Goal: Task Accomplishment & Management: Manage account settings

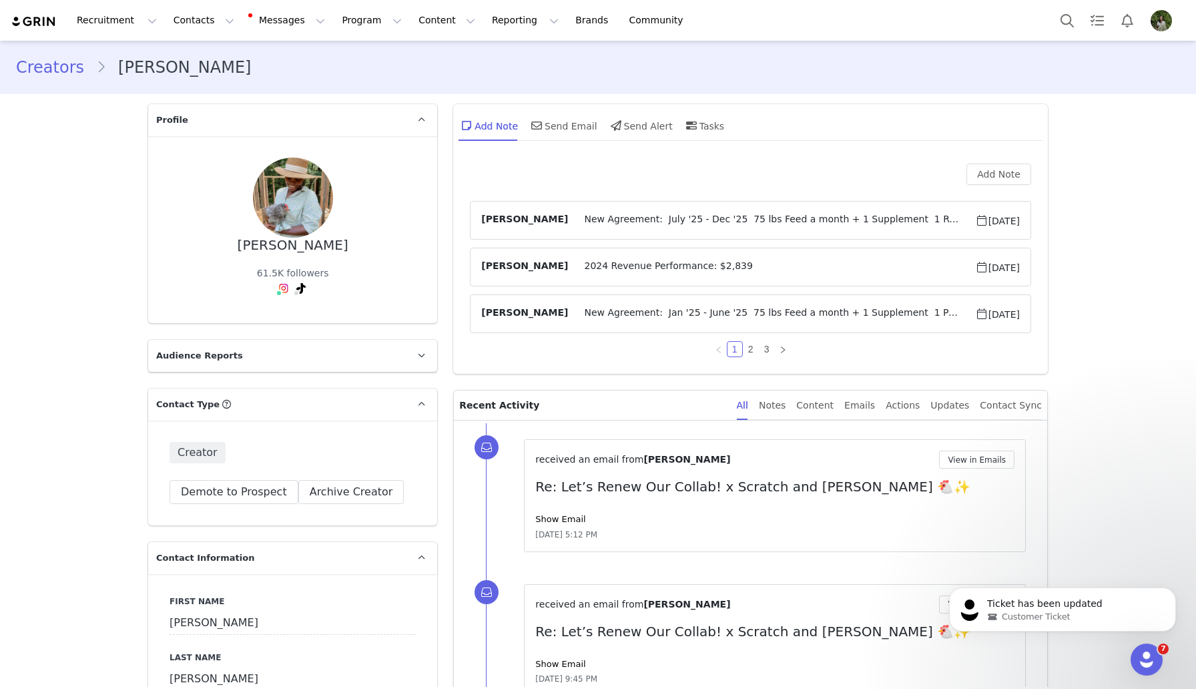
click at [643, 17] on img "Profile" at bounding box center [1161, 20] width 21 height 21
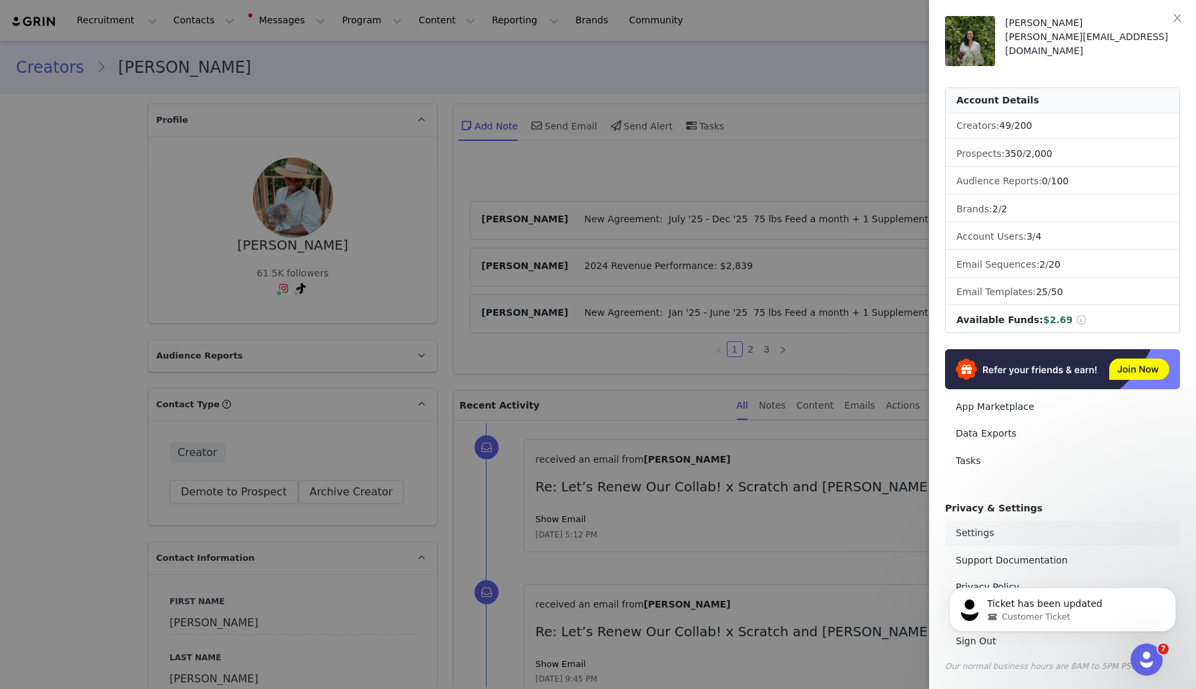
click at [643, 535] on link "Settings" at bounding box center [1062, 533] width 235 height 25
select select "America/New_York"
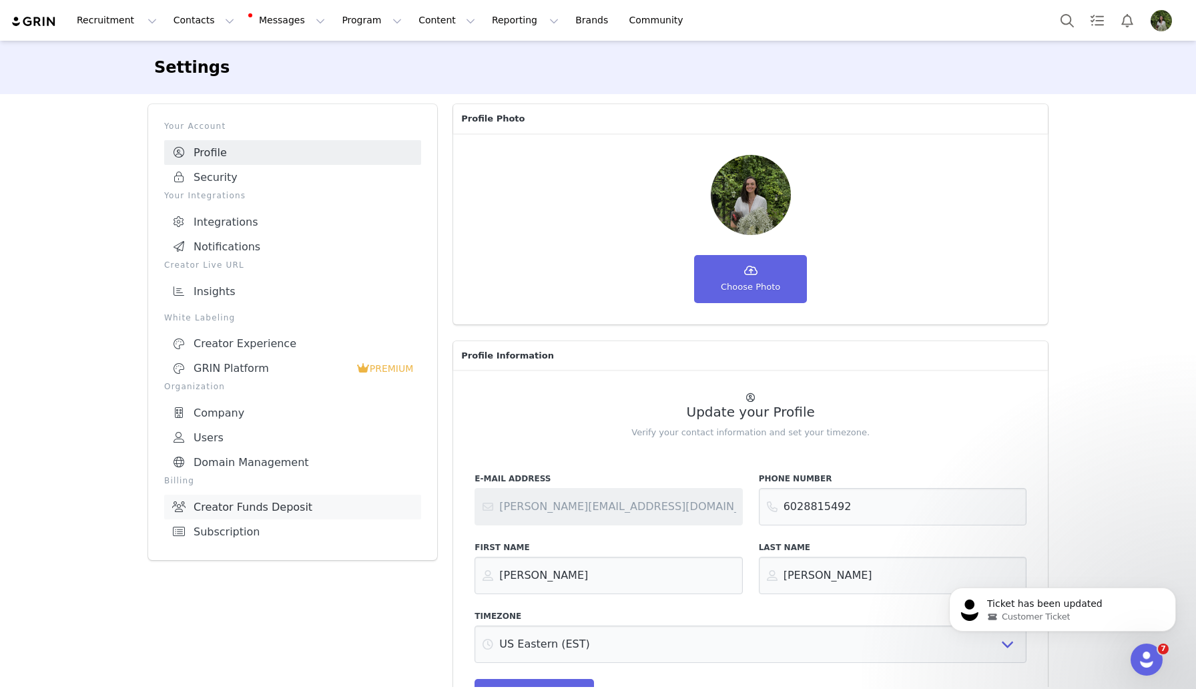
click at [236, 495] on link "Creator Funds Deposit" at bounding box center [292, 507] width 257 height 25
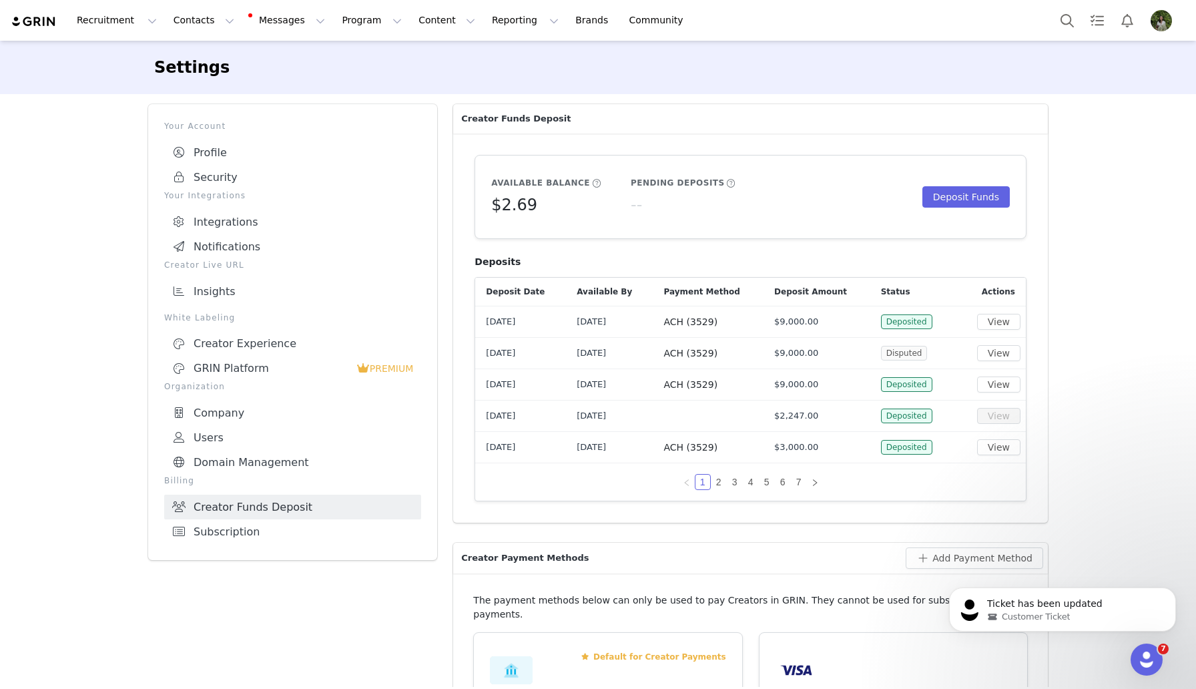
click at [643, 212] on div "Available Balance $2.69 Pending Deposits -- Deposit Funds" at bounding box center [750, 197] width 519 height 41
click at [643, 200] on button "Deposit Funds" at bounding box center [965, 196] width 87 height 21
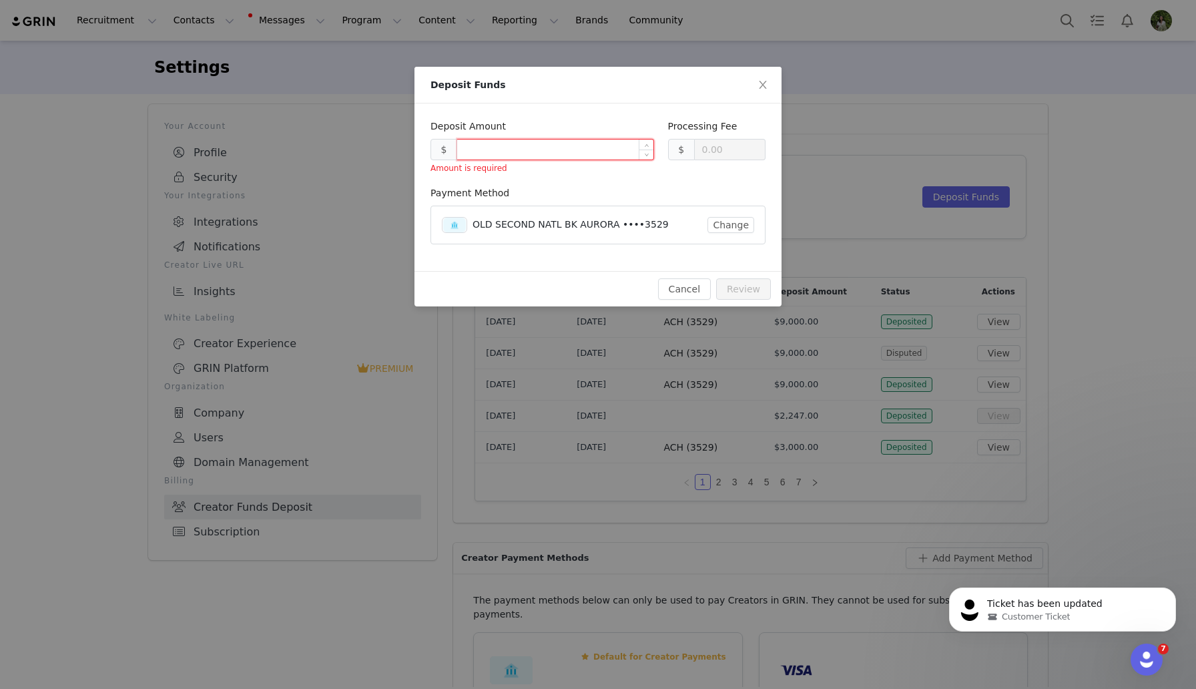
click at [581, 155] on input at bounding box center [555, 149] width 196 height 20
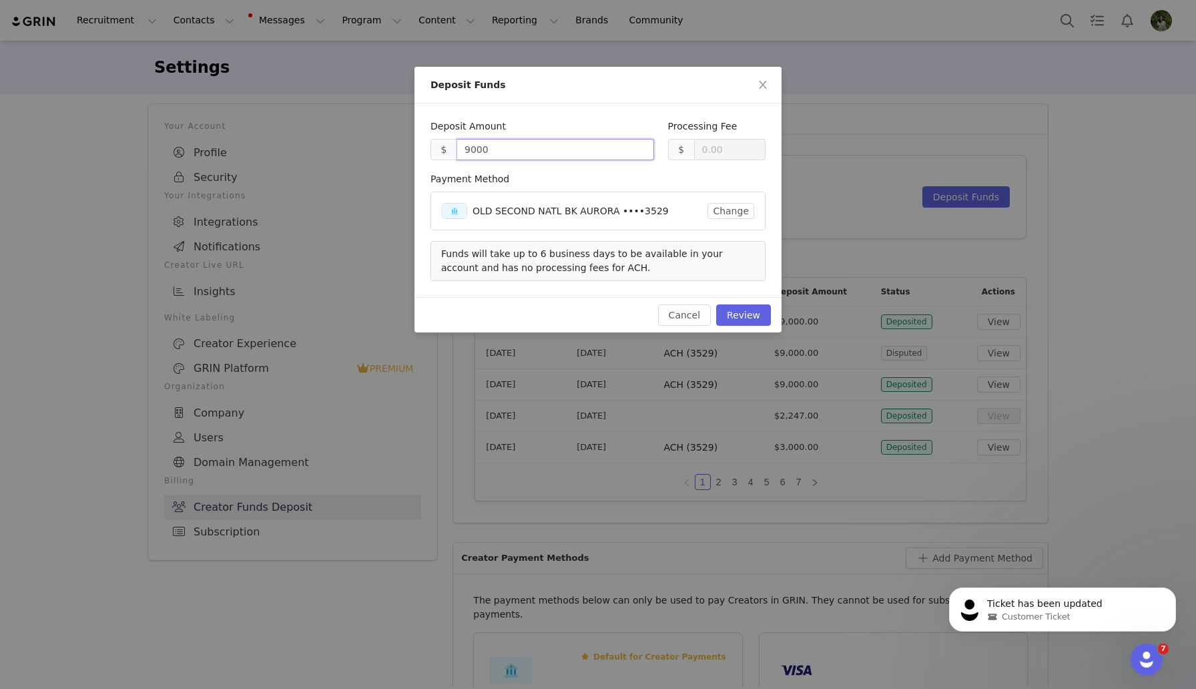
click at [643, 182] on div "Payment Method" at bounding box center [597, 181] width 335 height 19
type input "9000.00"
click at [643, 315] on button "Review" at bounding box center [743, 314] width 55 height 21
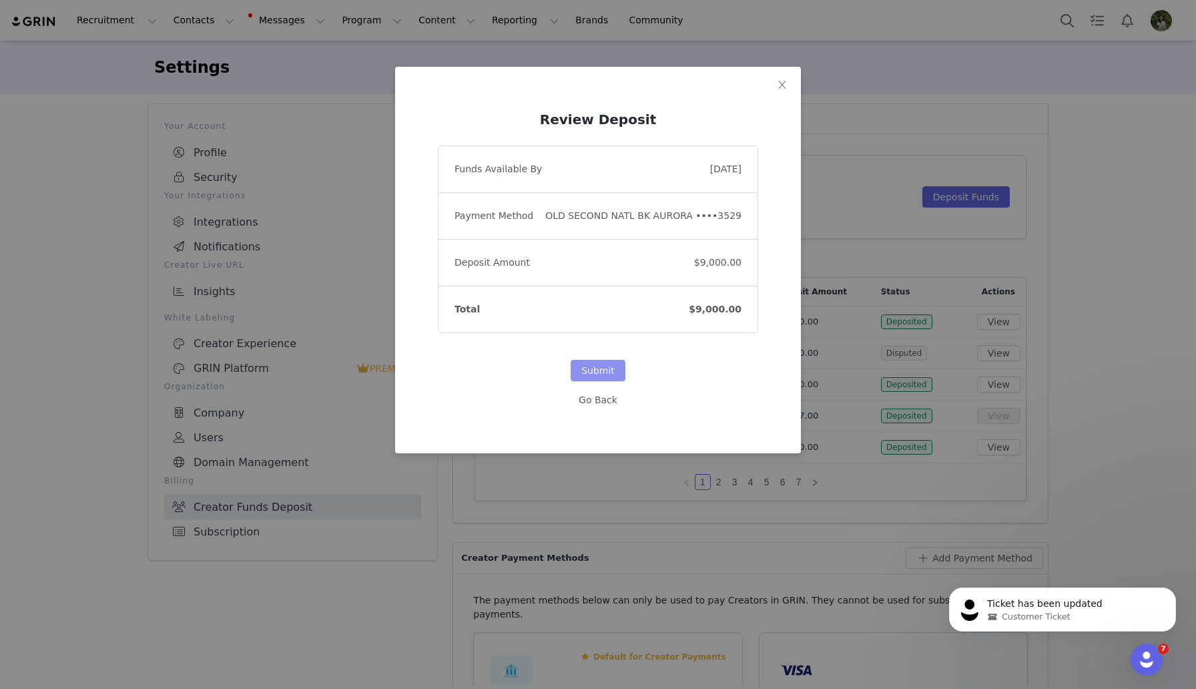
click at [581, 363] on button "Submit" at bounding box center [598, 370] width 55 height 21
